Goal: Task Accomplishment & Management: Use online tool/utility

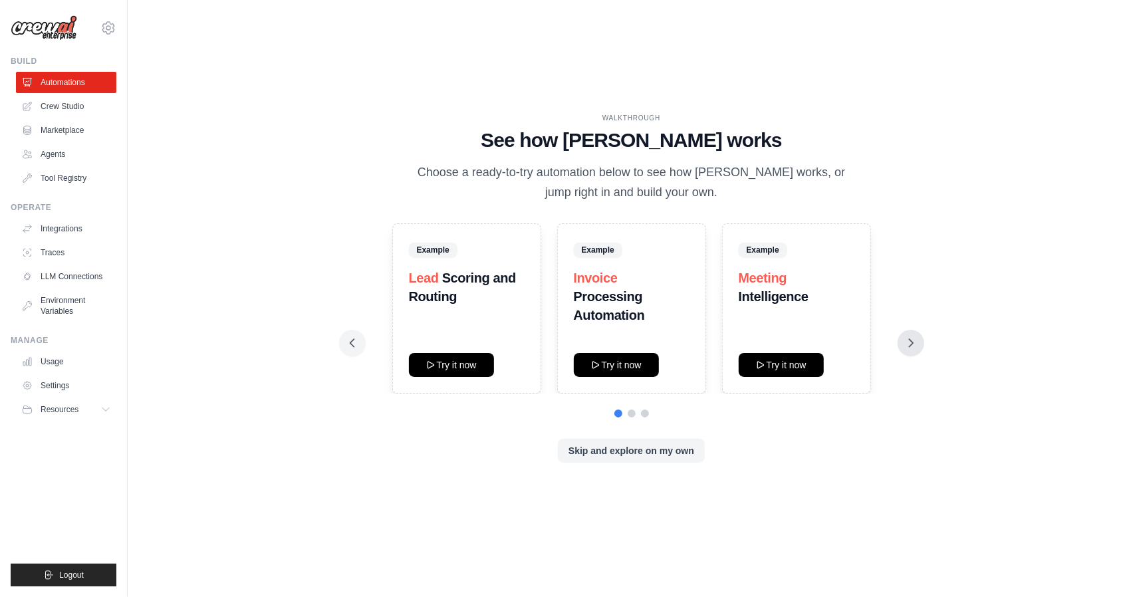
click at [912, 348] on icon at bounding box center [910, 342] width 13 height 13
click at [914, 349] on icon at bounding box center [910, 342] width 13 height 13
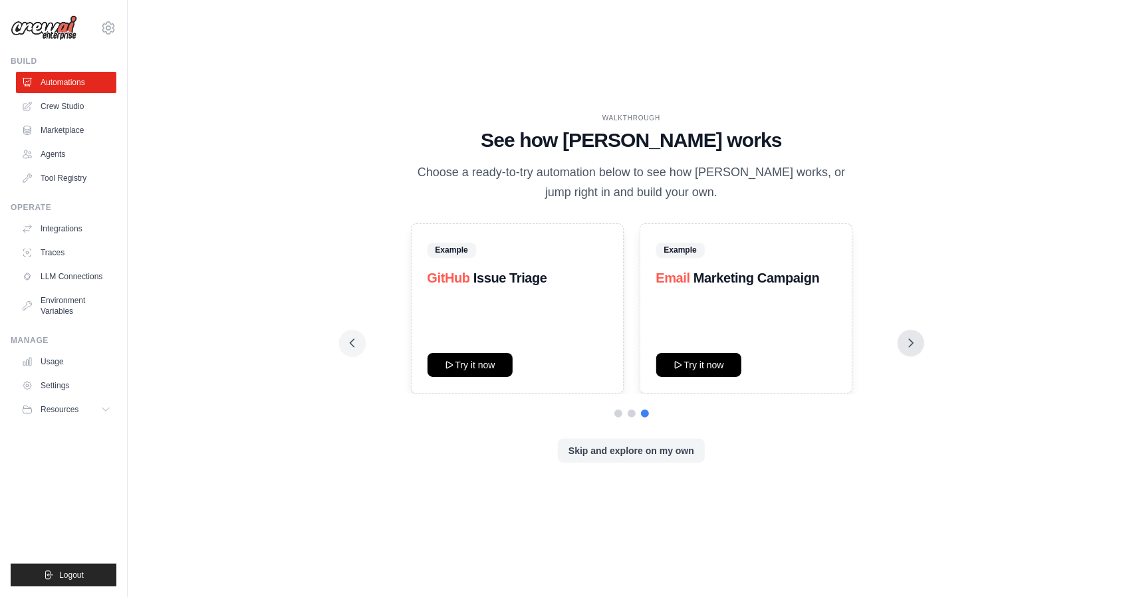
click at [915, 350] on button at bounding box center [910, 343] width 27 height 27
click at [76, 227] on link "Integrations" at bounding box center [67, 228] width 100 height 21
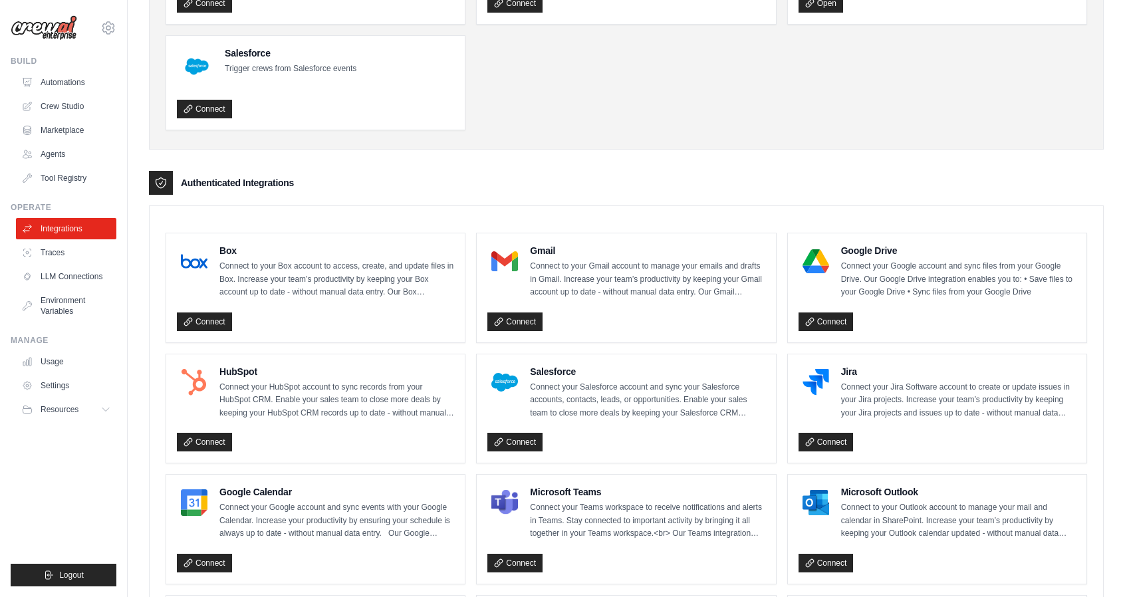
scroll to position [133, 0]
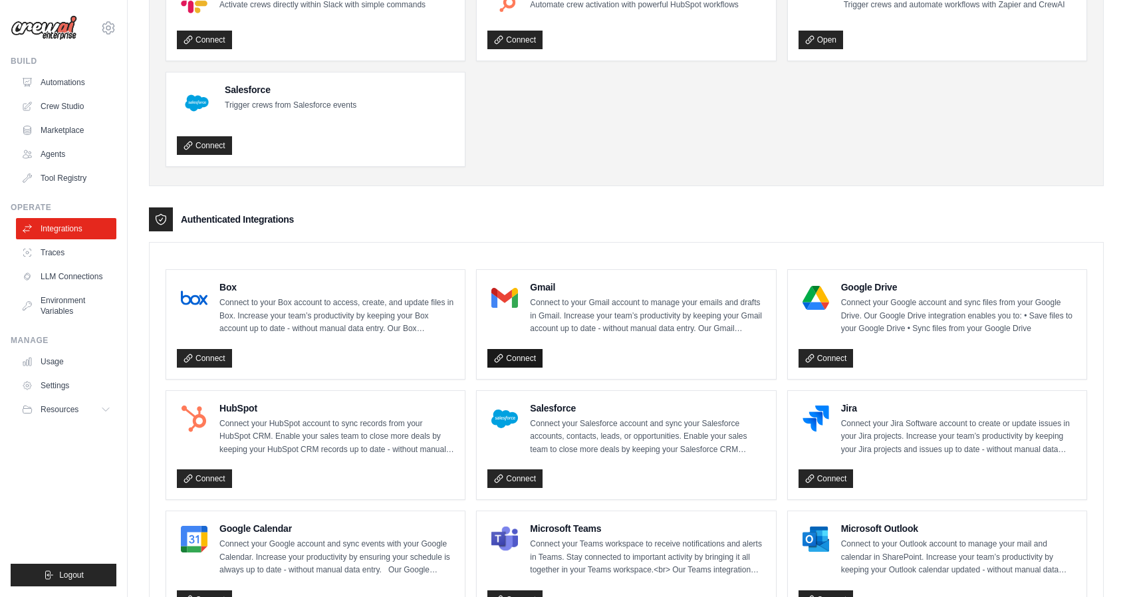
click at [525, 357] on link "Connect" at bounding box center [514, 358] width 55 height 19
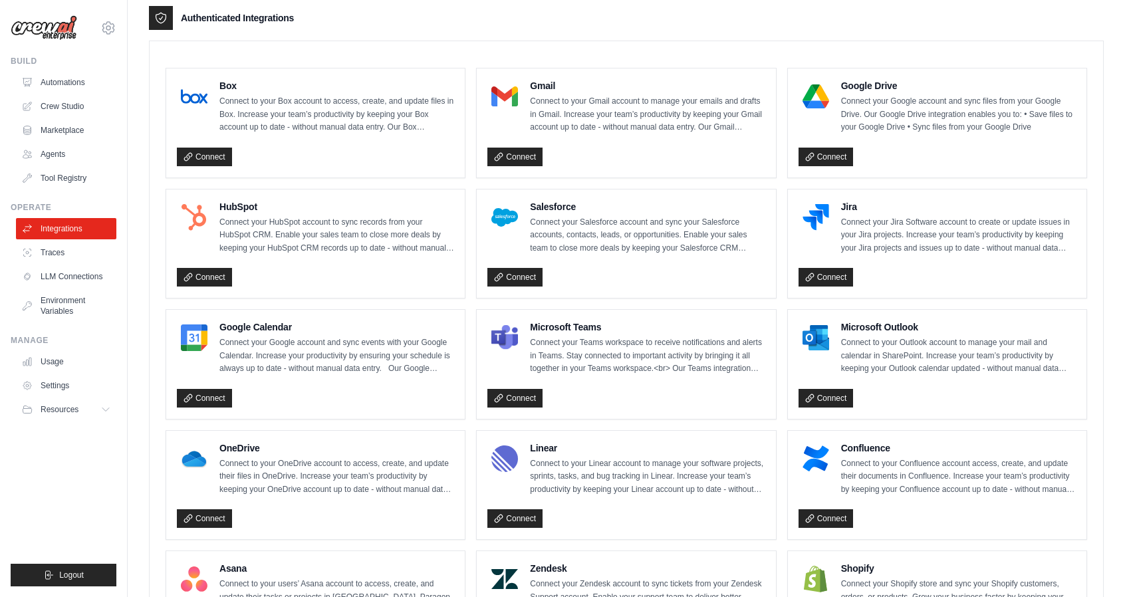
scroll to position [399, 0]
